Goal: Information Seeking & Learning: Understand process/instructions

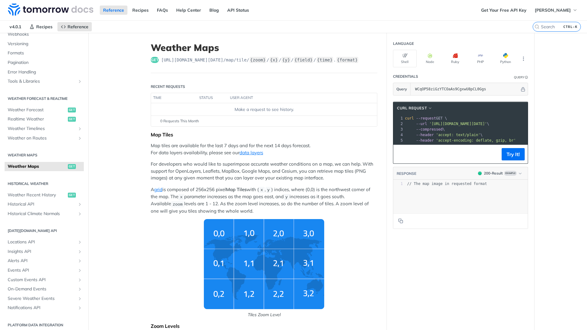
scroll to position [78, 0]
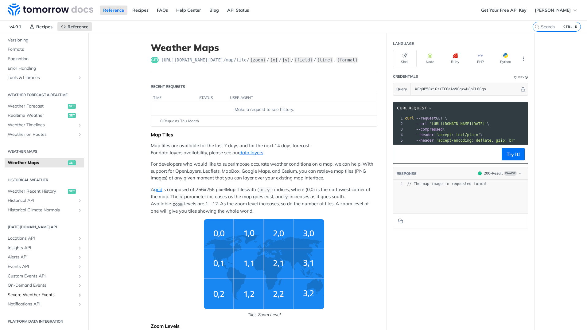
click at [42, 293] on span "Severe Weather Events" at bounding box center [42, 295] width 68 height 6
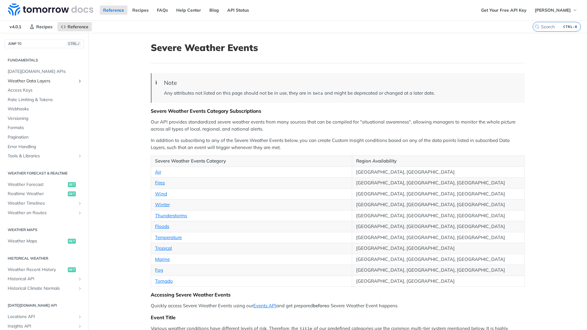
click at [56, 80] on span "Weather Data Layers" at bounding box center [42, 81] width 68 height 6
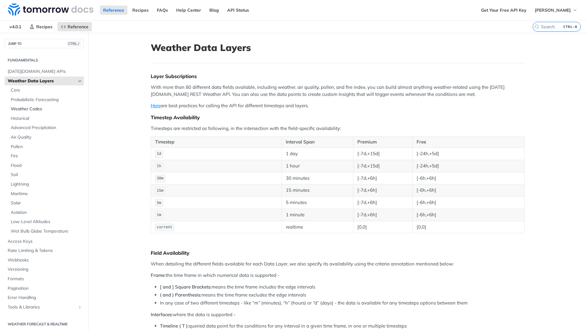
click at [61, 110] on span "Weather Codes" at bounding box center [47, 109] width 72 height 6
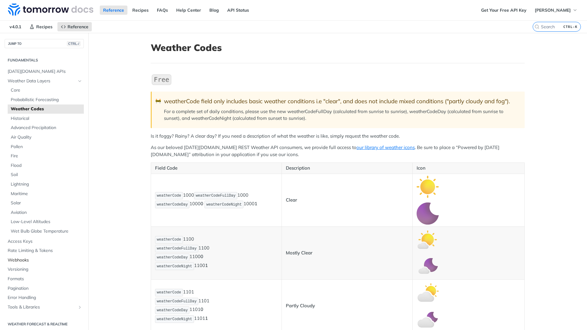
click at [60, 258] on span "Webhooks" at bounding box center [45, 260] width 75 height 6
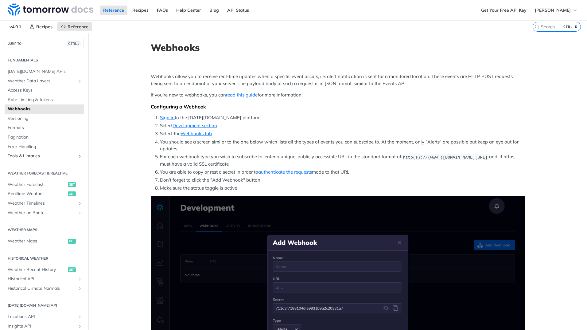
click at [52, 156] on span "Tools & Libraries" at bounding box center [42, 156] width 68 height 6
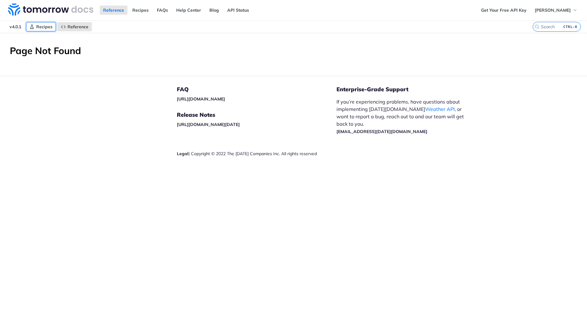
click at [45, 27] on span "Recipes" at bounding box center [44, 27] width 16 height 6
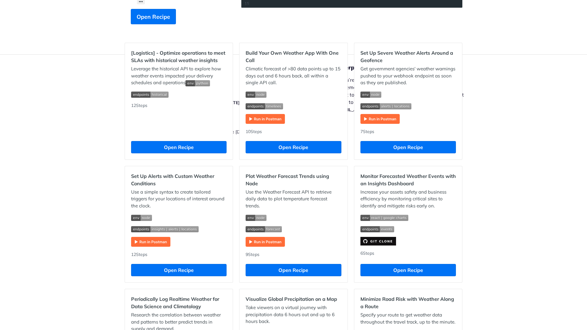
scroll to position [154, 0]
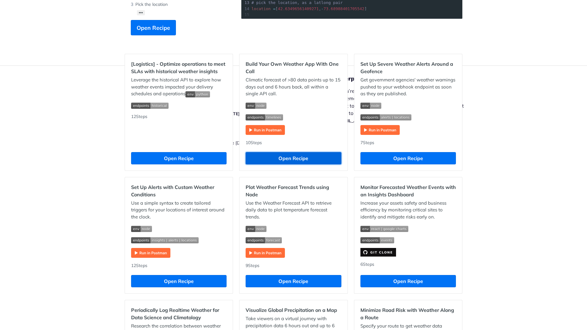
click at [291, 158] on button "Open Recipe" at bounding box center [293, 158] width 95 height 12
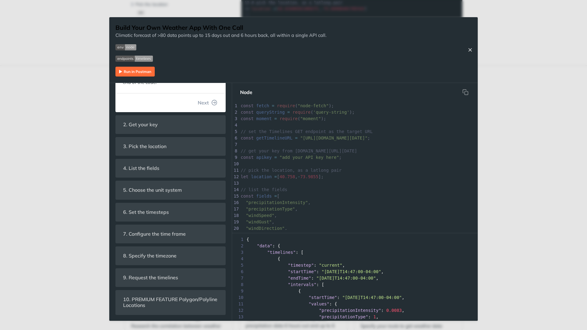
click at [467, 48] on button "Close Recipe" at bounding box center [469, 50] width 9 height 6
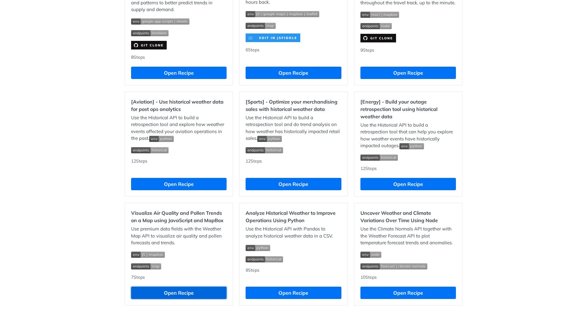
click at [169, 296] on button "Open Recipe" at bounding box center [178, 292] width 95 height 12
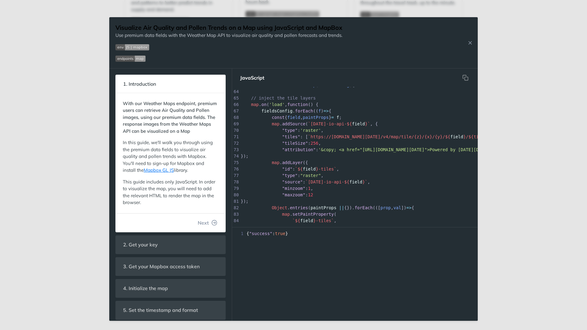
drag, startPoint x: 302, startPoint y: 222, endPoint x: 406, endPoint y: 222, distance: 104.4
click at [406, 227] on div at bounding box center [380, 227] width 282 height 0
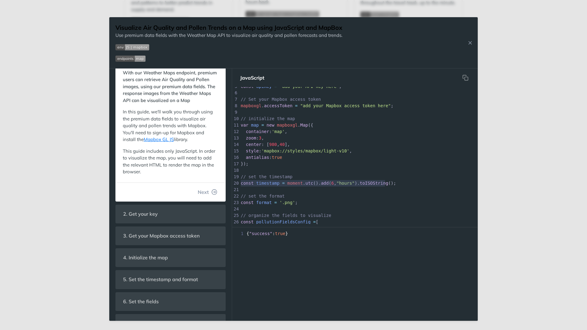
type textarea "// set the timestamp const timestamp = moment.utc().add(6, "hours").toISOString…"
drag, startPoint x: 393, startPoint y: 183, endPoint x: 225, endPoint y: 176, distance: 168.1
click at [225, 176] on div "1. Introduction With our Weather Maps endpoint, premium users can retrieve Air …" at bounding box center [293, 194] width 368 height 252
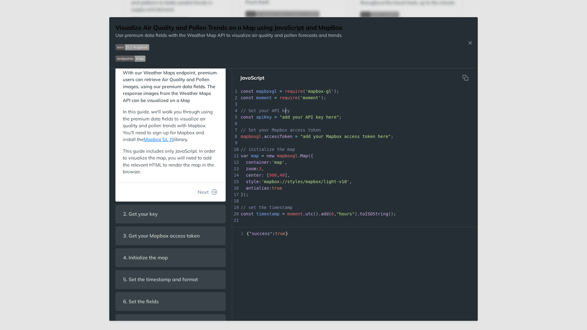
drag, startPoint x: 305, startPoint y: 111, endPoint x: 311, endPoint y: 105, distance: 8.7
click at [305, 111] on pre "// Set your API key" at bounding box center [380, 110] width 282 height 6
type textarea "const moment = require('moment');"
drag, startPoint x: 320, startPoint y: 97, endPoint x: 238, endPoint y: 95, distance: 82.3
click at [239, 95] on div "2 const moment = require ( 'moment' );" at bounding box center [380, 98] width 282 height 6
